Goal: Transaction & Acquisition: Purchase product/service

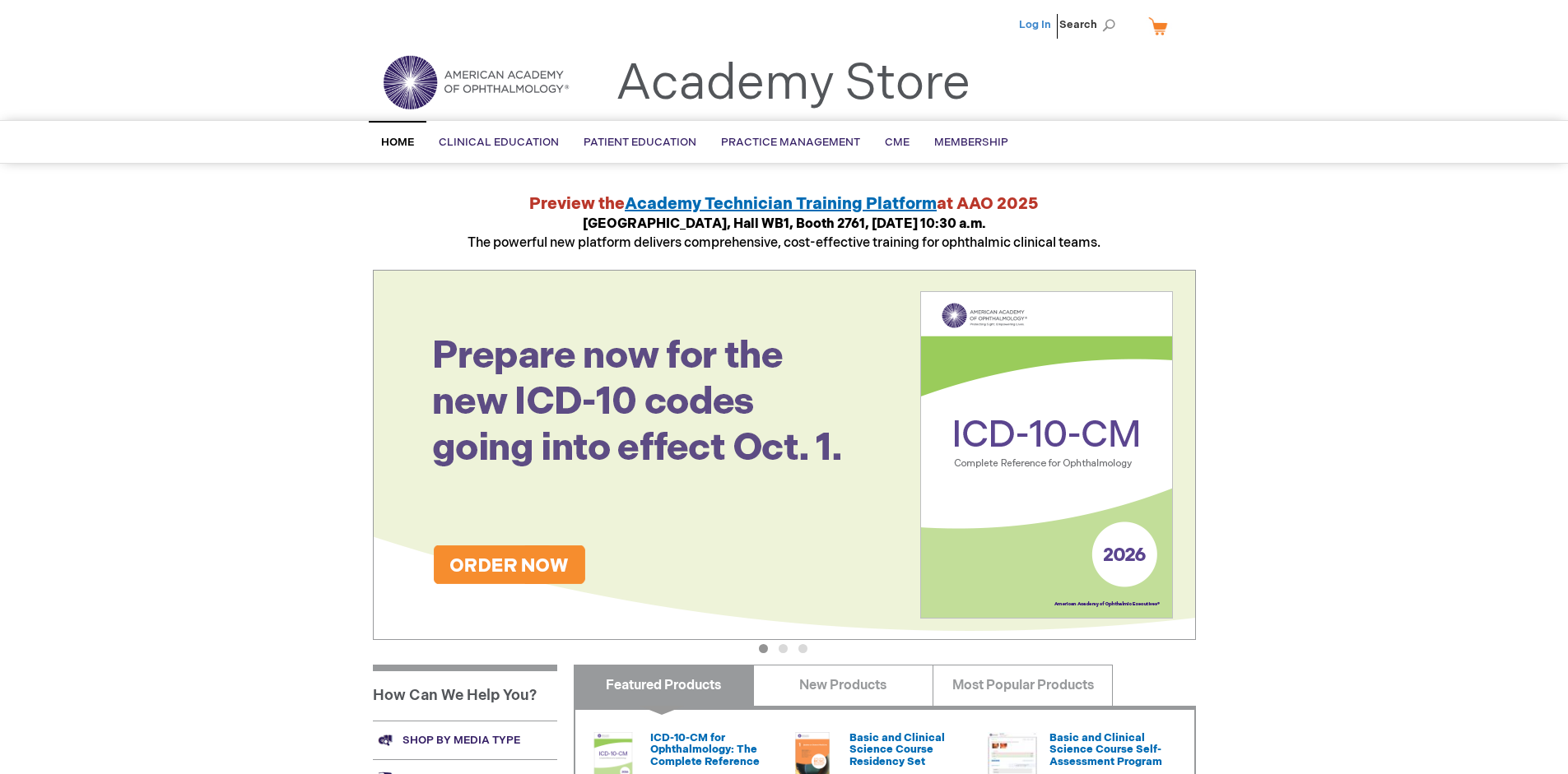
click at [1036, 25] on link "Log In" at bounding box center [1035, 25] width 32 height 14
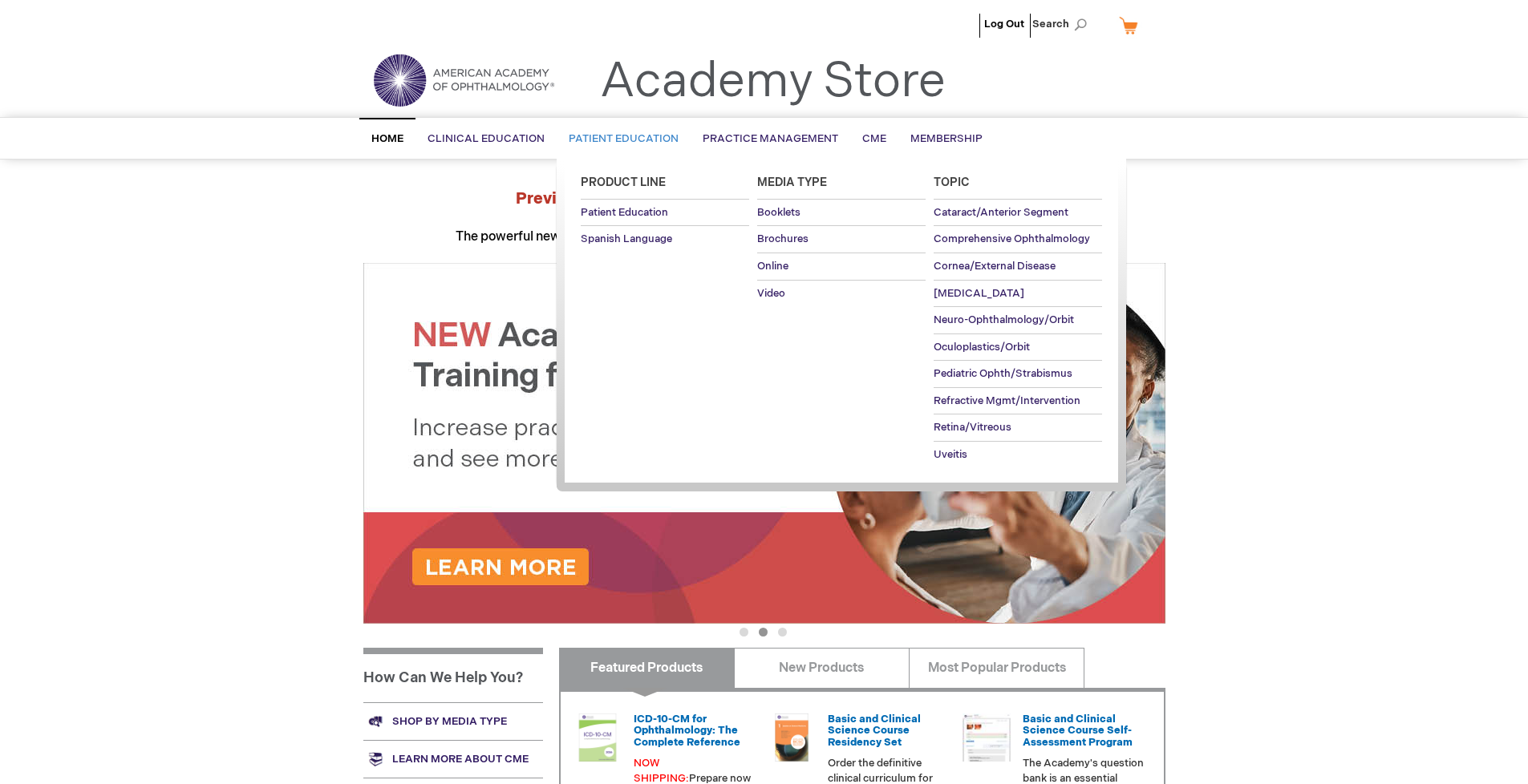
click at [619, 138] on span "Patient Education" at bounding box center [623, 139] width 110 height 13
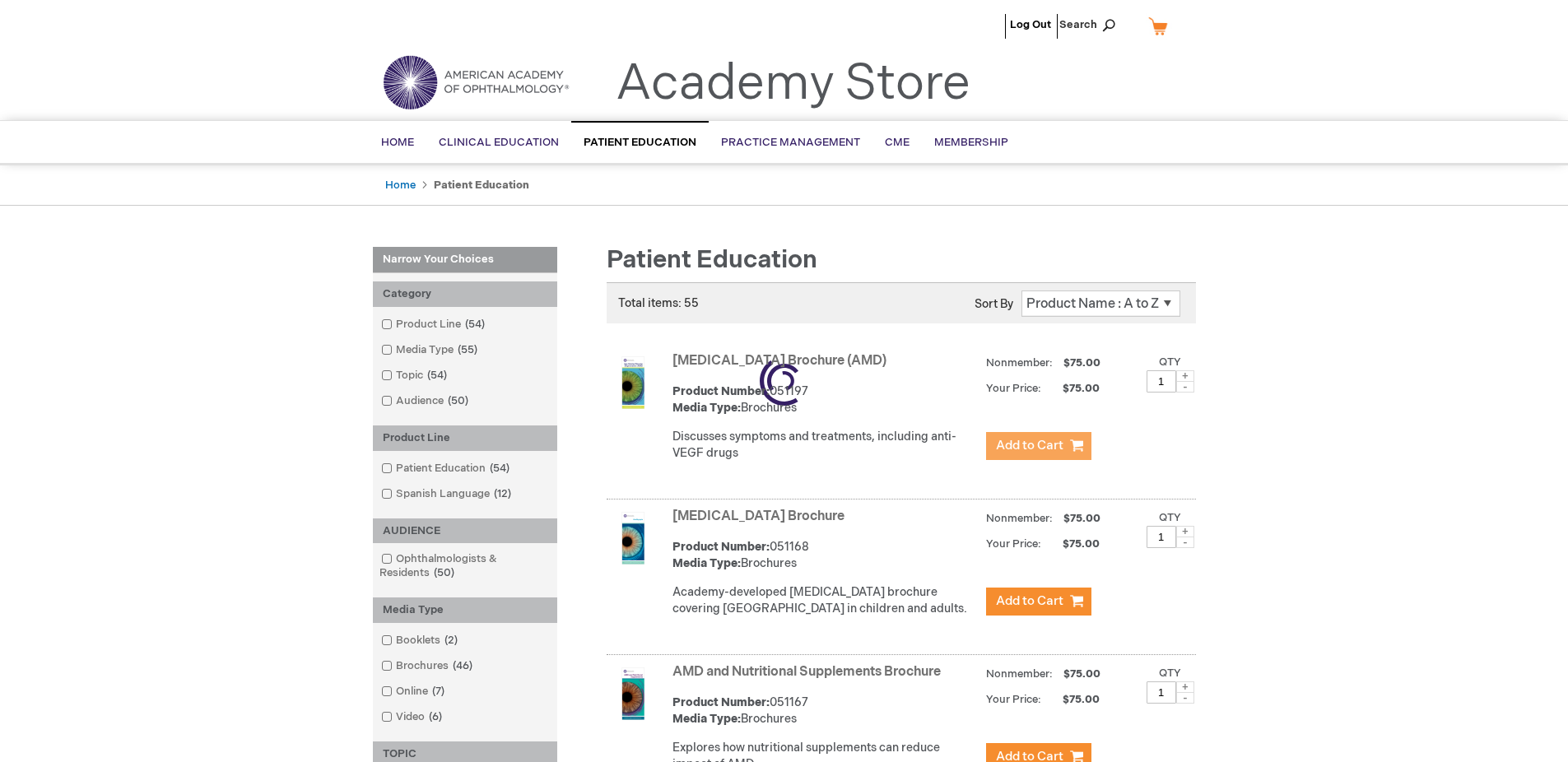
click at [1038, 446] on span "Add to Cart" at bounding box center [1030, 445] width 68 height 16
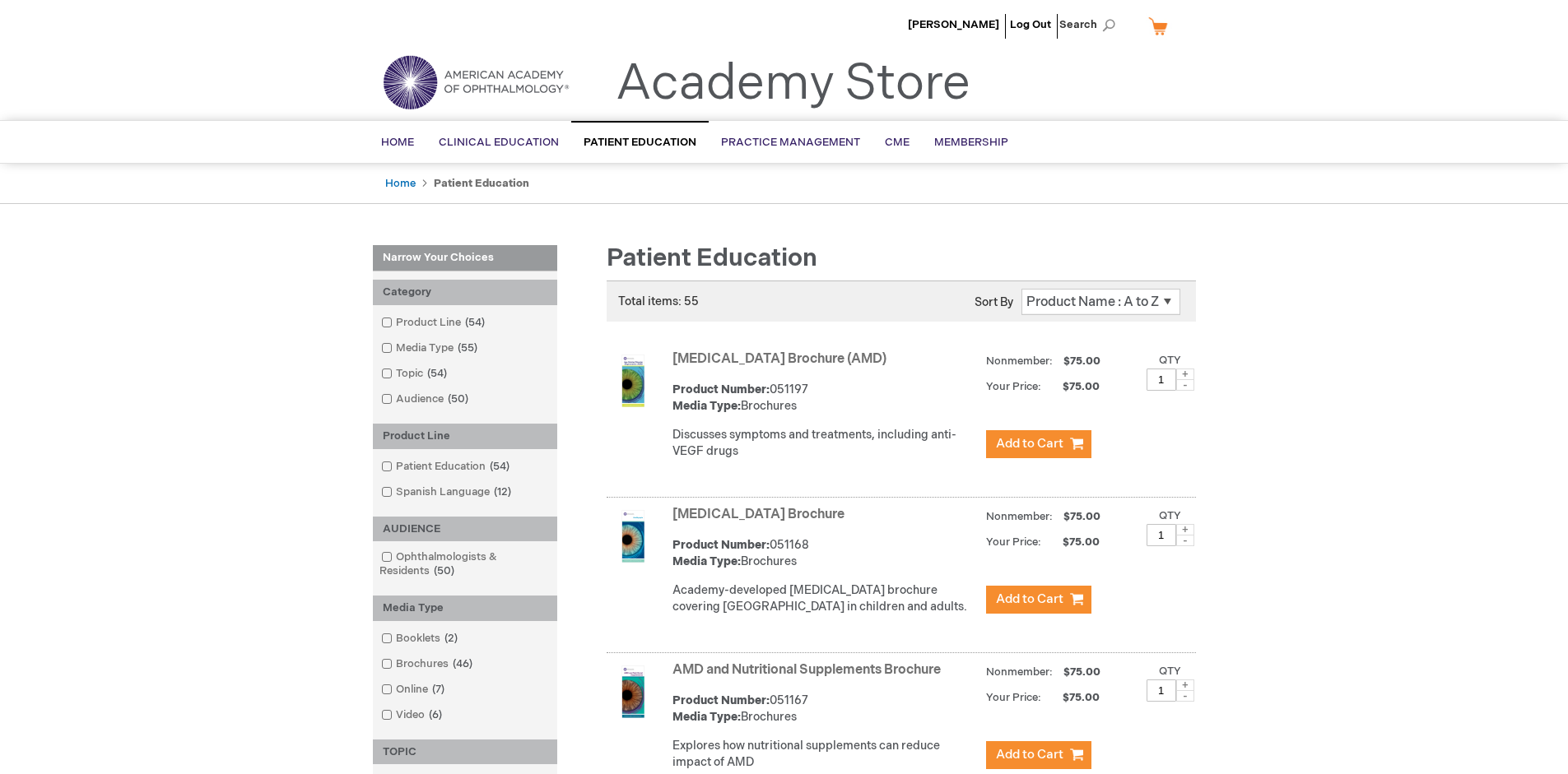
click at [810, 678] on link "AMD and Nutritional Supplements Brochure" at bounding box center [806, 670] width 268 height 16
